Goal: Information Seeking & Learning: Check status

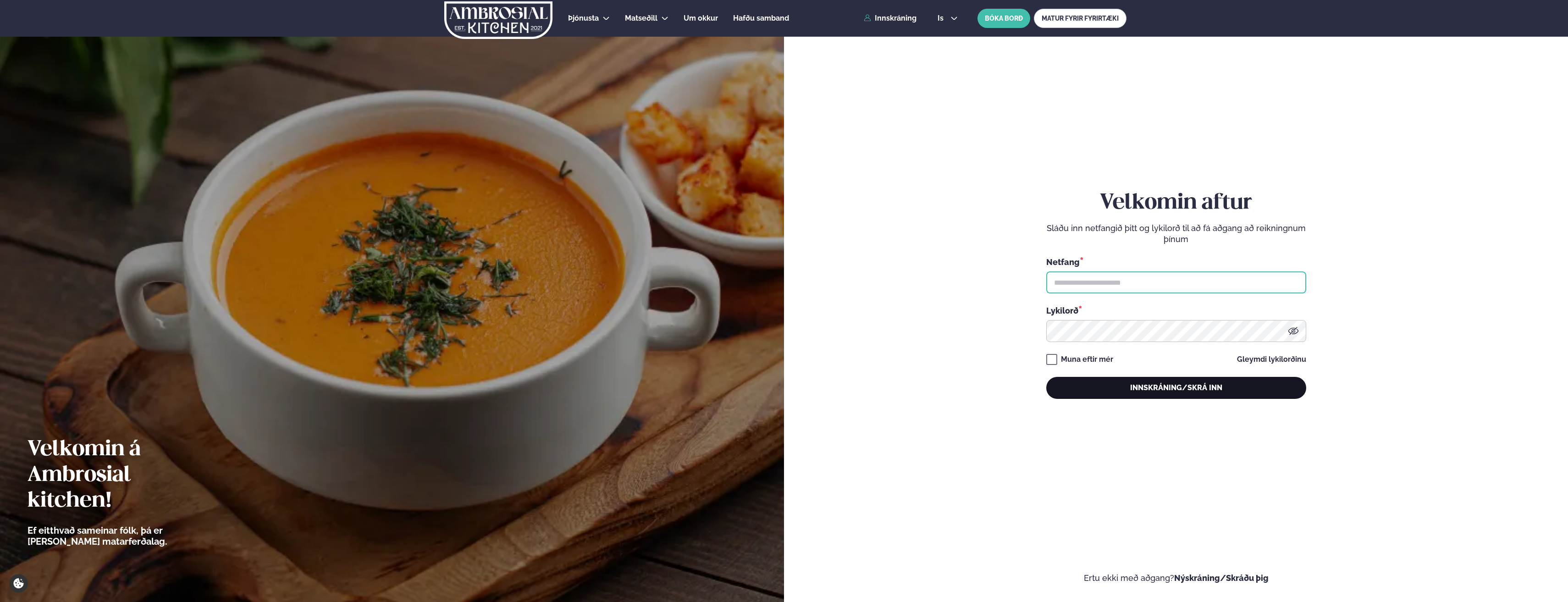
type input "**********"
click at [1160, 398] on button "Innskráning/Skrá inn" at bounding box center [1176, 387] width 260 height 22
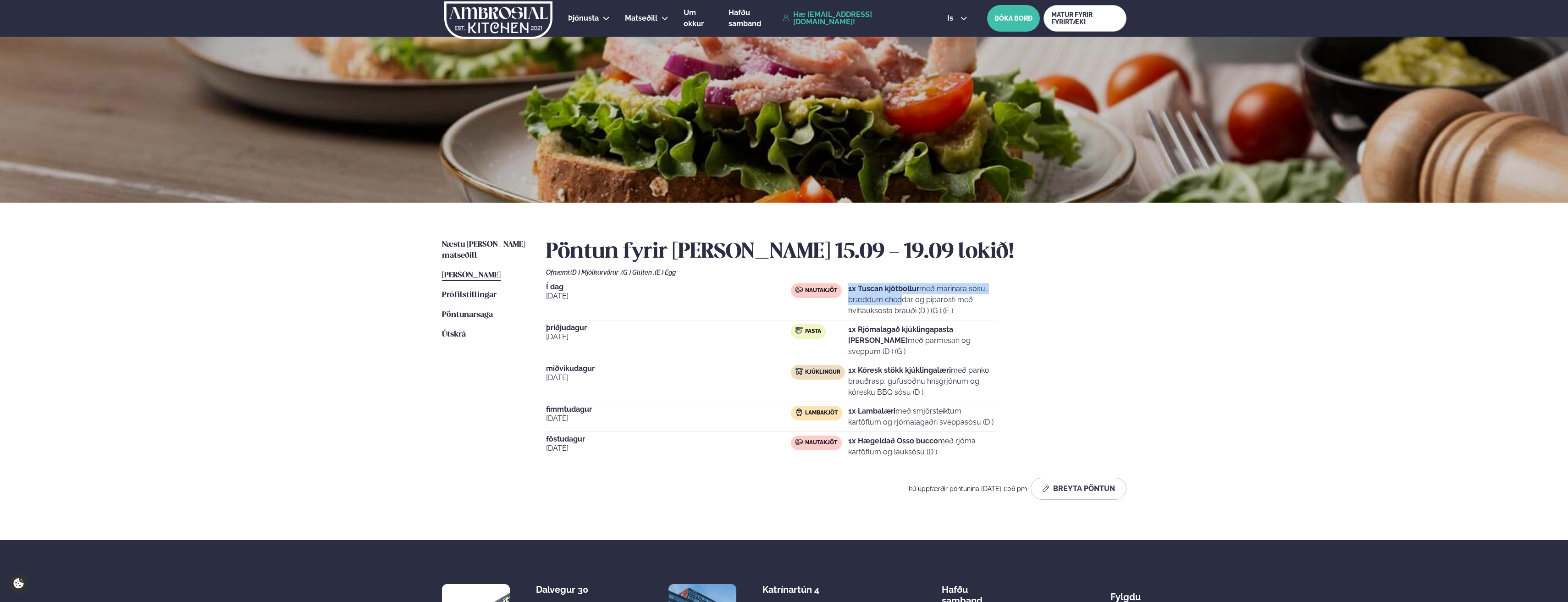
drag, startPoint x: 848, startPoint y: 287, endPoint x: 1003, endPoint y: 289, distance: 155.0
click at [1003, 289] on div "Í dag [DATE] Nautakjöt 1x Tuscan kjötbollur með marinara sósu, bræddum cheddar …" at bounding box center [836, 372] width 580 height 178
drag, startPoint x: 957, startPoint y: 310, endPoint x: 846, endPoint y: 285, distance: 113.8
click at [846, 285] on div "Nautakjöt 1x Tuscan kjötbollur með marinara sósu, bræddum cheddar og piparosti …" at bounding box center [893, 300] width 204 height 33
copy div "Nautakjöt 1x Tuscan kjötbollur með marinara sósu, bræddum cheddar og piparosti …"
